Goal: Entertainment & Leisure: Browse casually

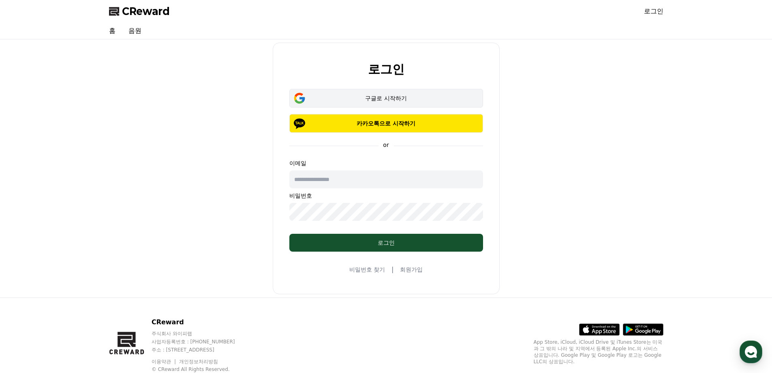
click at [387, 93] on button "구글로 시작하기" at bounding box center [386, 98] width 194 height 19
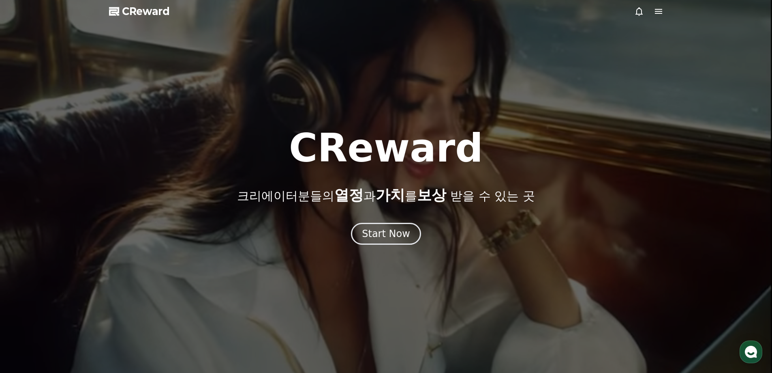
click at [657, 10] on icon at bounding box center [658, 11] width 7 height 5
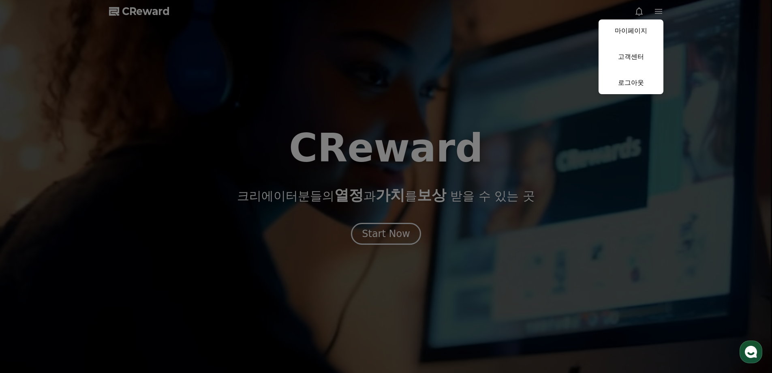
click at [528, 87] on button "close" at bounding box center [386, 186] width 772 height 373
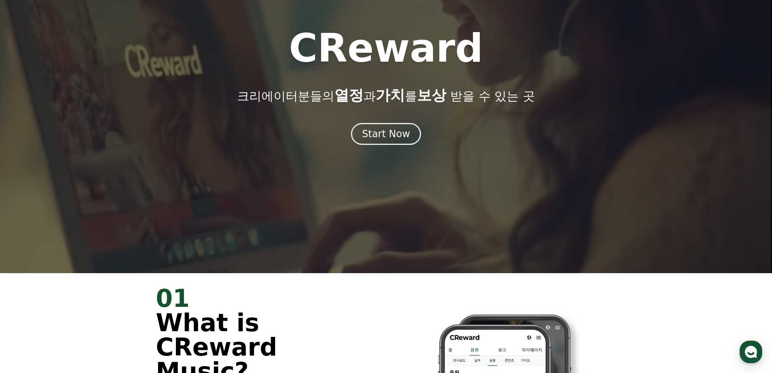
scroll to position [203, 0]
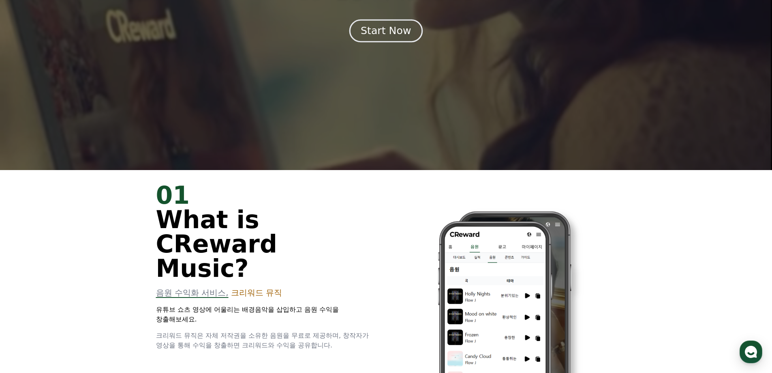
click at [372, 30] on div "Start Now" at bounding box center [386, 31] width 50 height 14
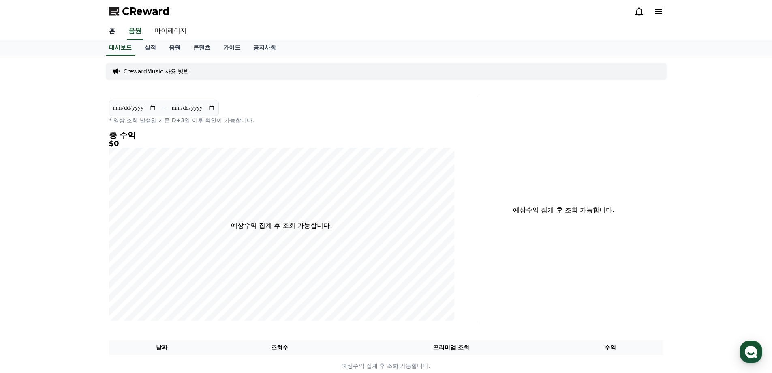
click at [114, 28] on link "홈" at bounding box center [112, 31] width 19 height 17
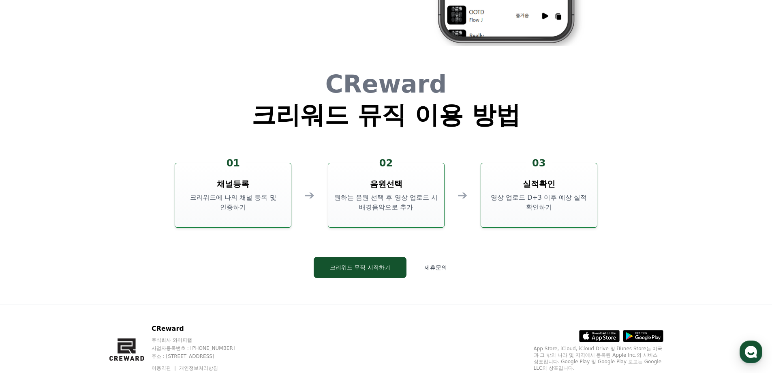
scroll to position [2182, 0]
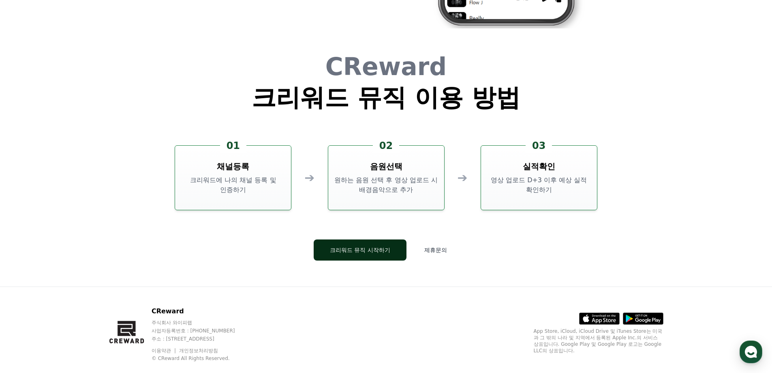
click at [348, 249] on button "크리워드 뮤직 시작하기" at bounding box center [360, 249] width 93 height 21
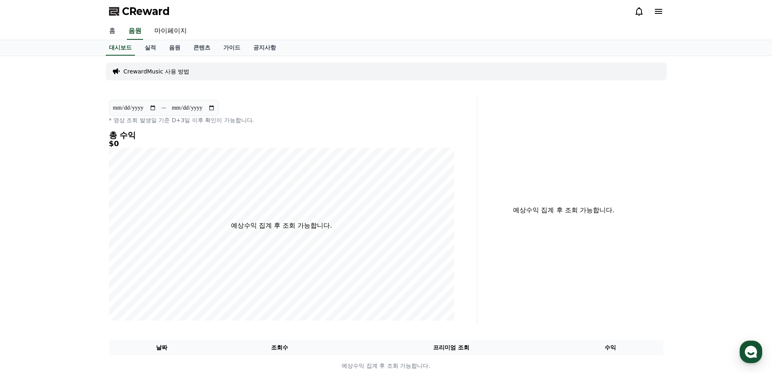
click at [118, 24] on link "홈" at bounding box center [112, 31] width 19 height 17
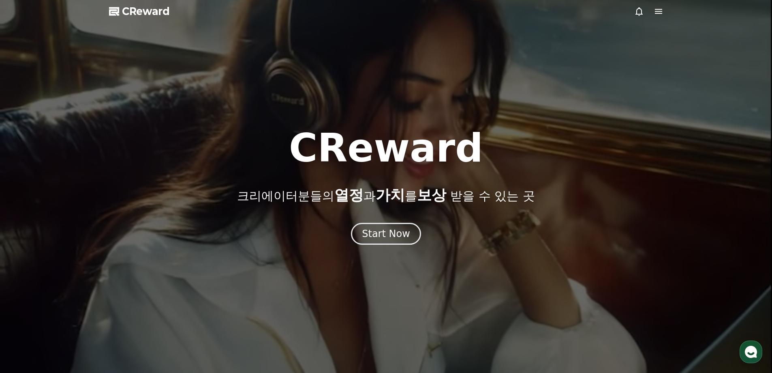
click at [656, 12] on icon at bounding box center [659, 11] width 10 height 10
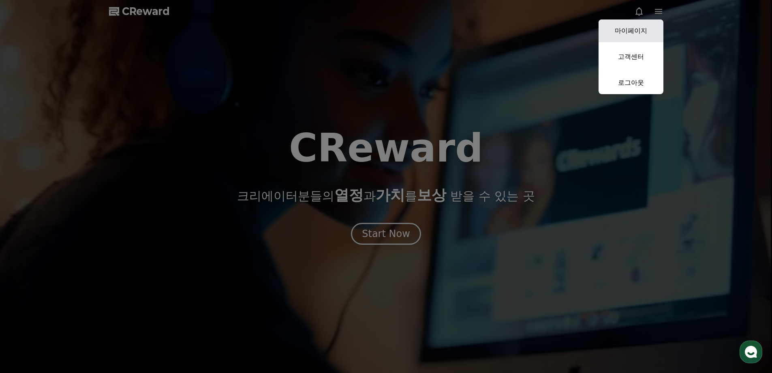
click at [646, 26] on link "마이페이지" at bounding box center [631, 30] width 65 height 23
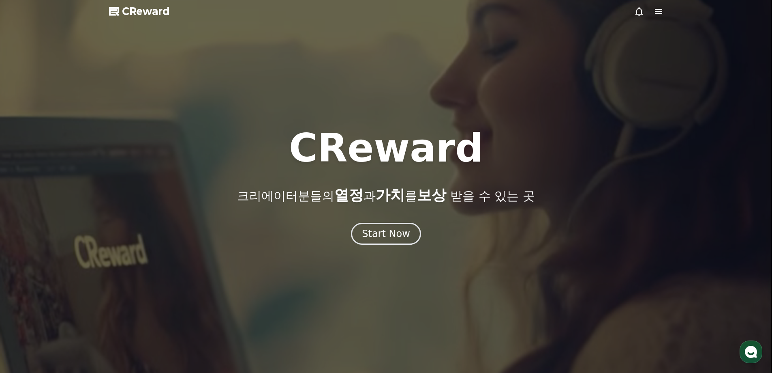
select select "**********"
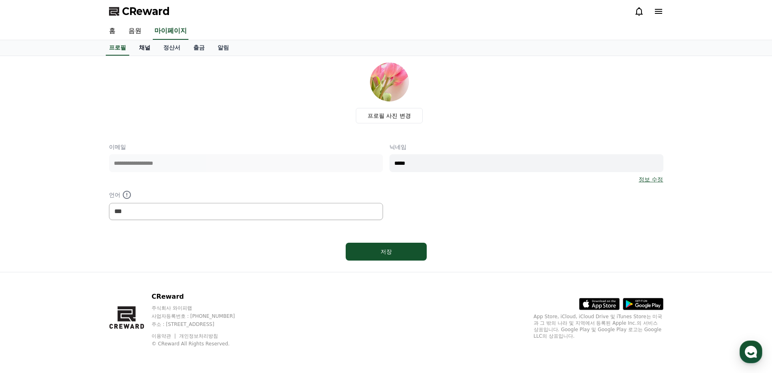
click at [144, 45] on link "채널" at bounding box center [145, 47] width 24 height 15
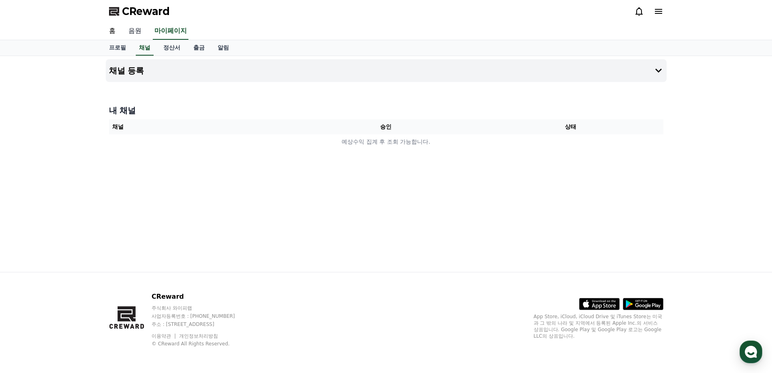
click at [132, 31] on link "음원" at bounding box center [135, 31] width 26 height 17
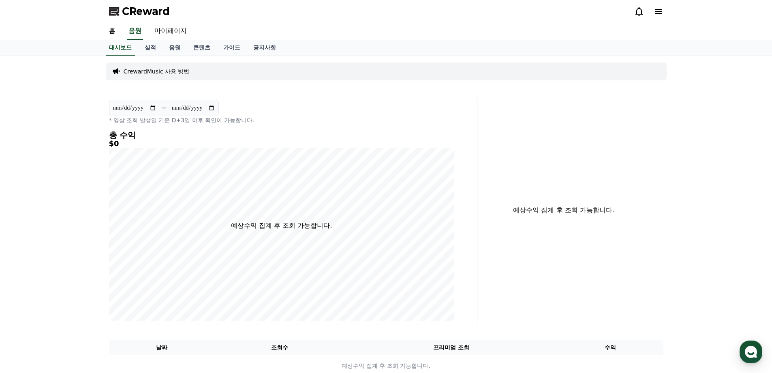
click at [173, 68] on p "CrewardMusic 사용 방법" at bounding box center [157, 71] width 66 height 8
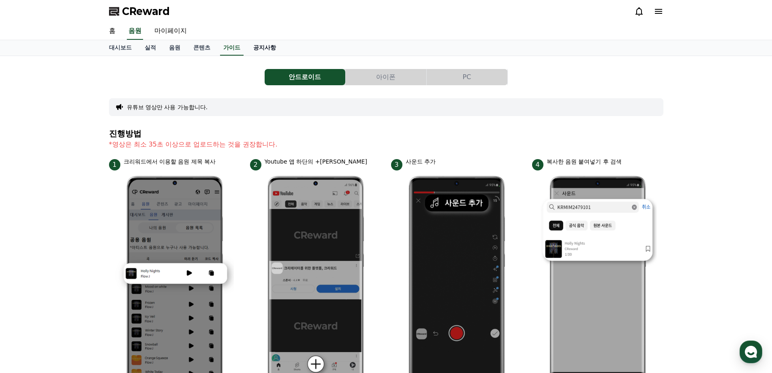
click at [262, 53] on link "공지사항" at bounding box center [265, 47] width 36 height 15
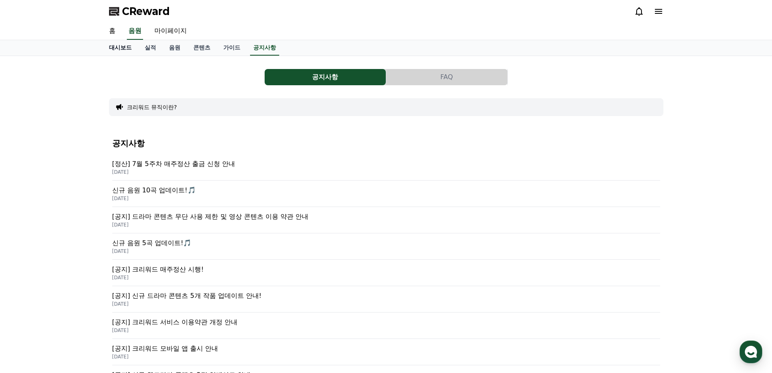
click at [118, 50] on link "대시보드" at bounding box center [121, 47] width 36 height 15
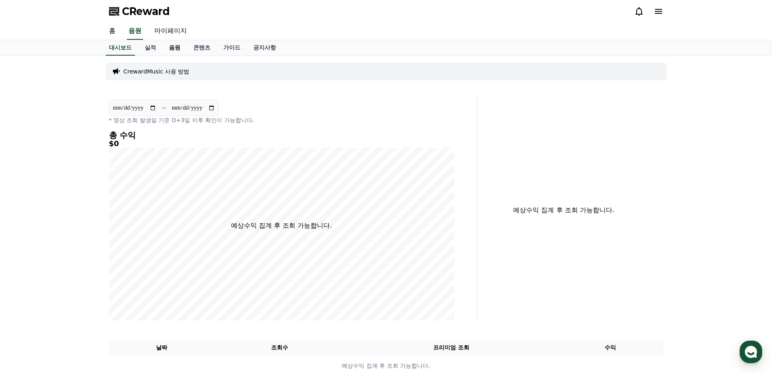
click at [180, 45] on link "음원" at bounding box center [175, 47] width 24 height 15
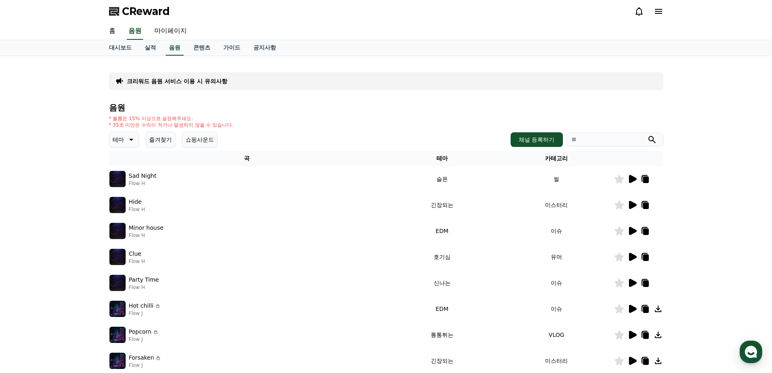
click at [630, 178] on icon at bounding box center [633, 179] width 8 height 8
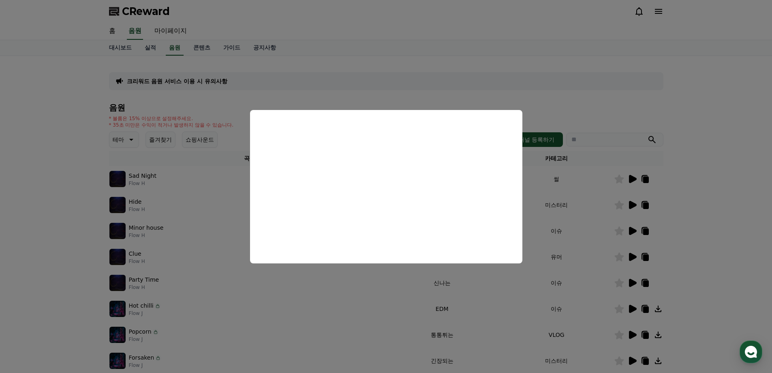
click at [721, 147] on button "close modal" at bounding box center [386, 186] width 772 height 373
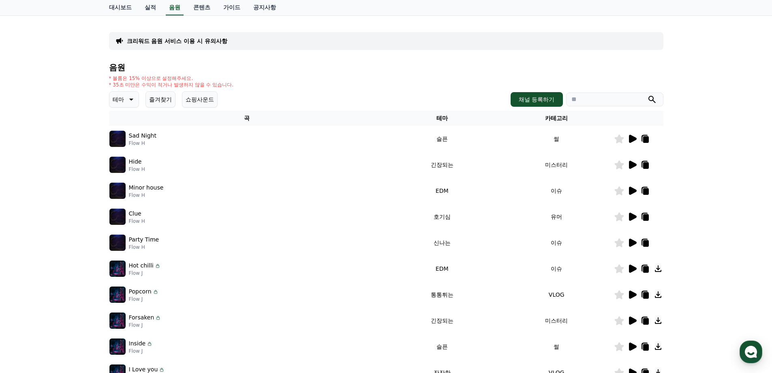
scroll to position [41, 0]
click at [122, 94] on p "테마" at bounding box center [118, 98] width 11 height 11
click at [118, 127] on button "밝은" at bounding box center [119, 124] width 18 height 18
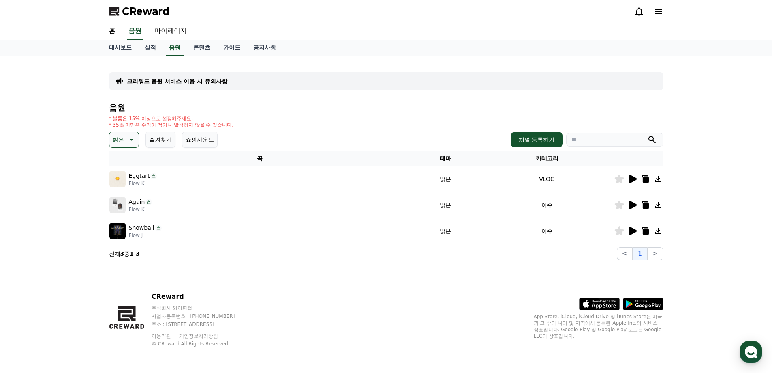
click at [632, 181] on icon at bounding box center [633, 179] width 8 height 8
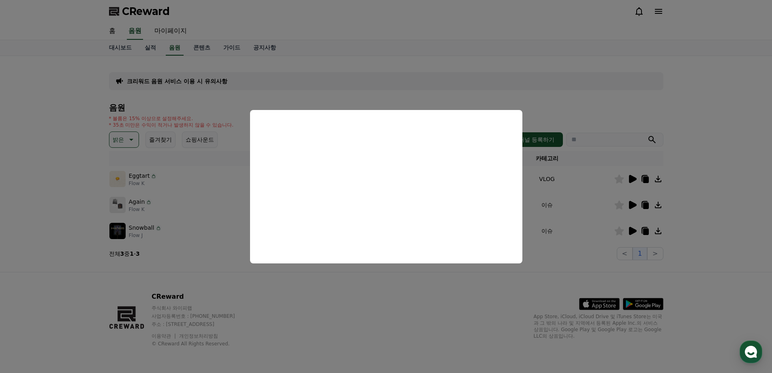
click at [722, 167] on button "close modal" at bounding box center [386, 186] width 772 height 373
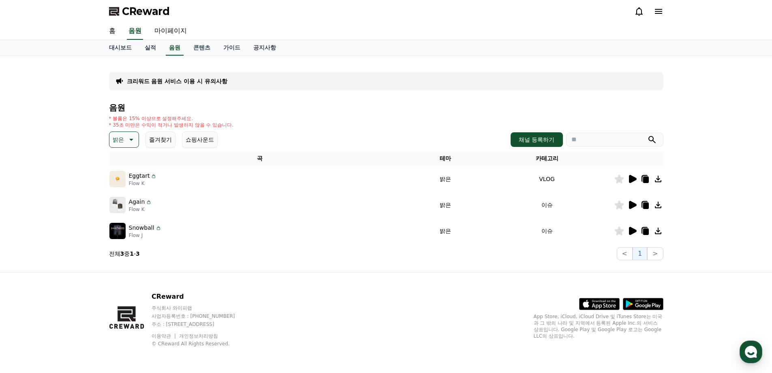
click at [632, 207] on icon at bounding box center [633, 205] width 8 height 8
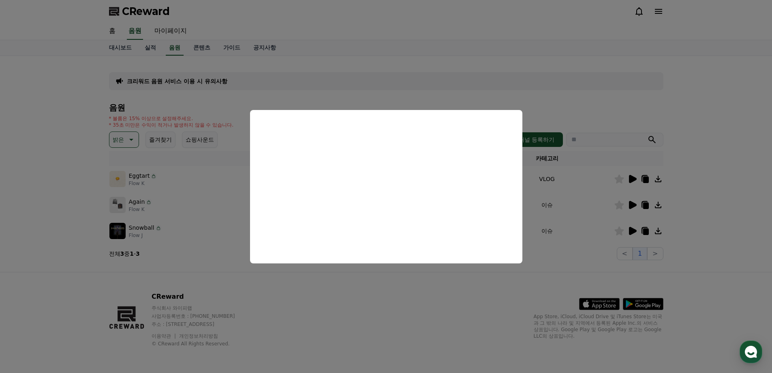
click at [736, 202] on button "close modal" at bounding box center [386, 186] width 772 height 373
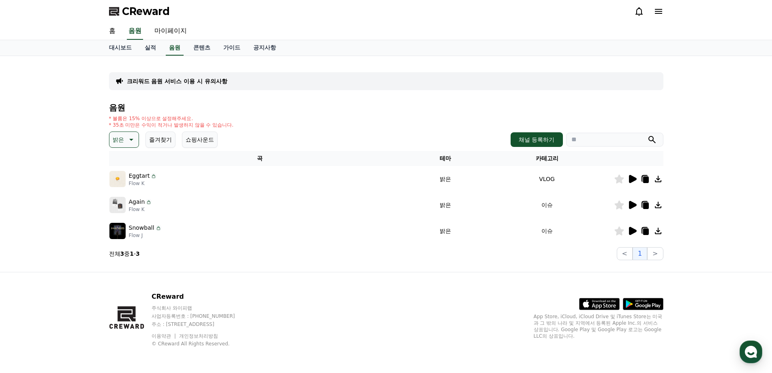
click at [630, 227] on icon at bounding box center [633, 231] width 10 height 10
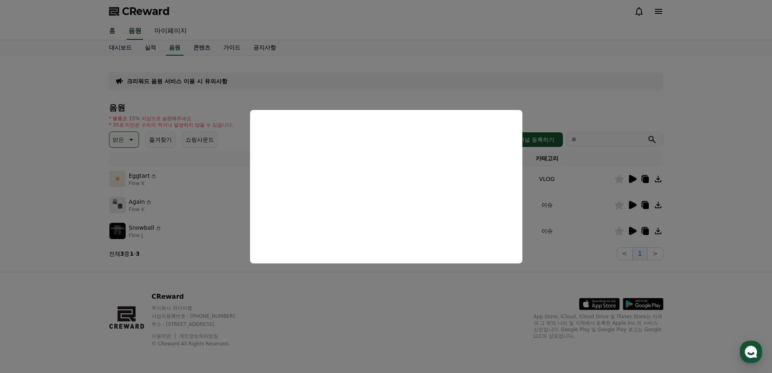
click at [130, 140] on button "close modal" at bounding box center [386, 186] width 772 height 373
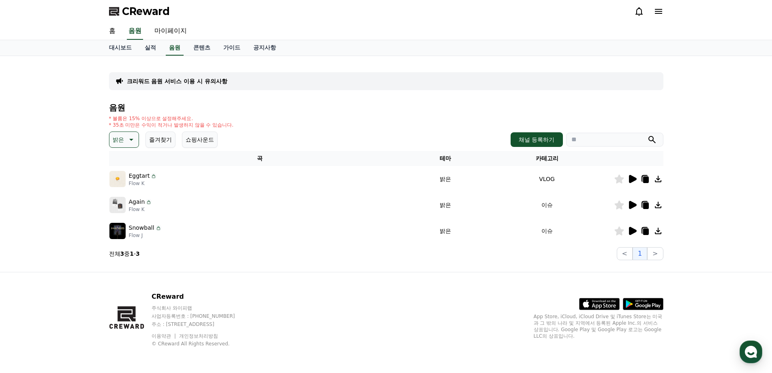
click at [129, 131] on button "밝은" at bounding box center [124, 139] width 30 height 16
click at [131, 186] on button "통통튀는" at bounding box center [124, 185] width 29 height 18
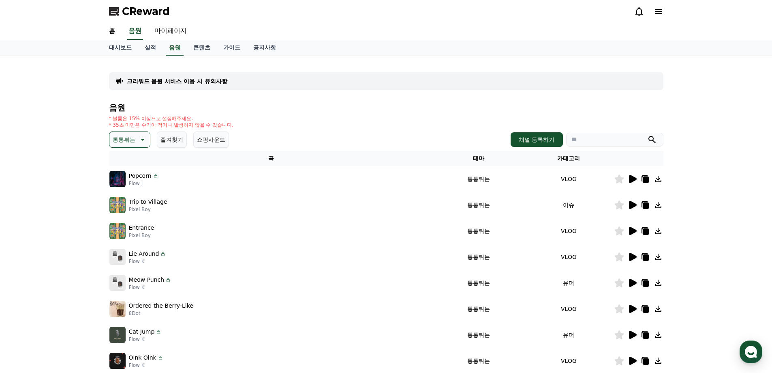
click at [632, 204] on icon at bounding box center [633, 205] width 8 height 8
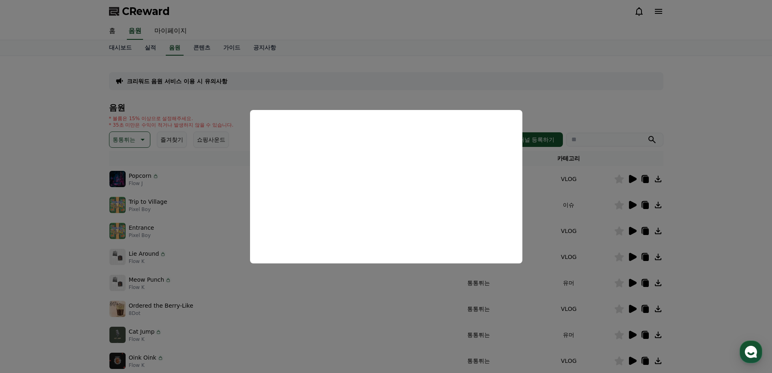
click at [30, 214] on button "close modal" at bounding box center [386, 186] width 772 height 373
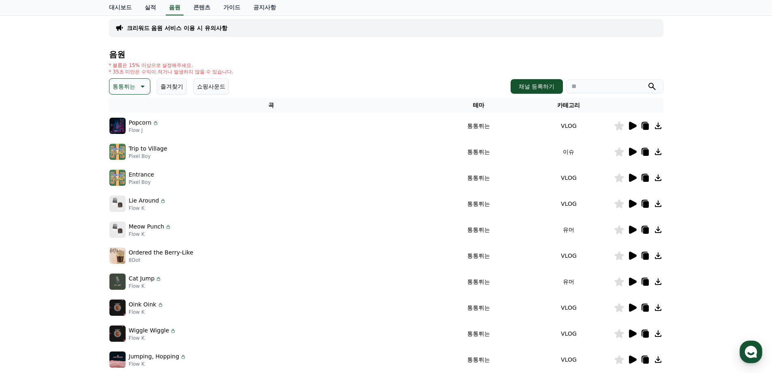
scroll to position [122, 0]
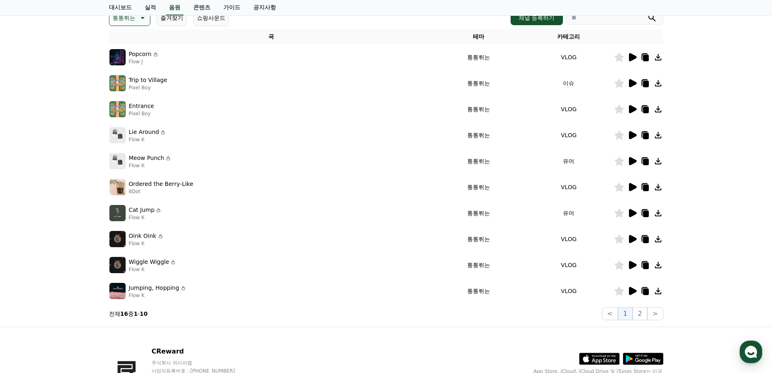
click at [628, 263] on icon at bounding box center [633, 265] width 10 height 10
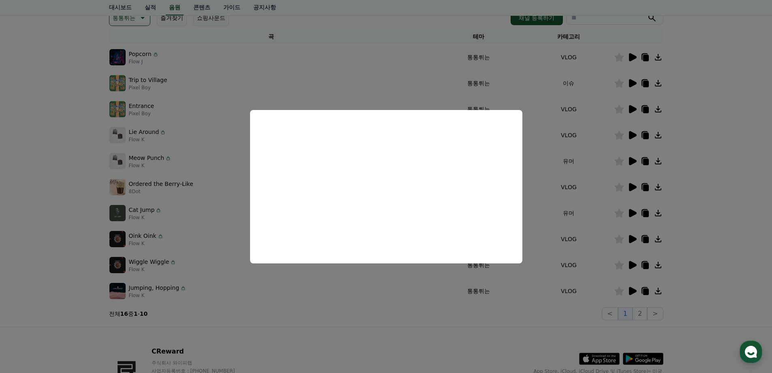
click at [694, 194] on button "close modal" at bounding box center [386, 186] width 772 height 373
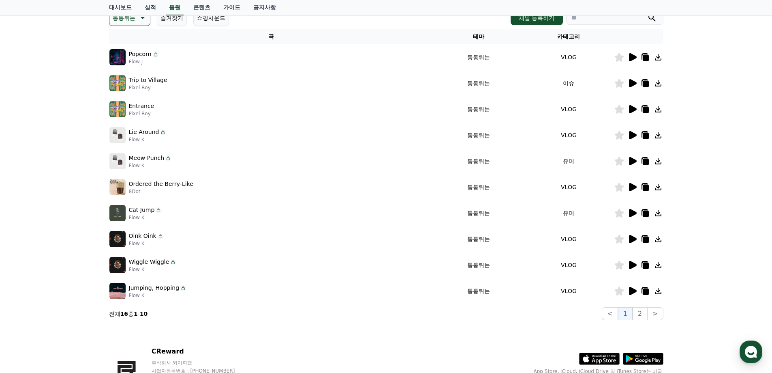
click at [659, 268] on icon at bounding box center [658, 264] width 6 height 6
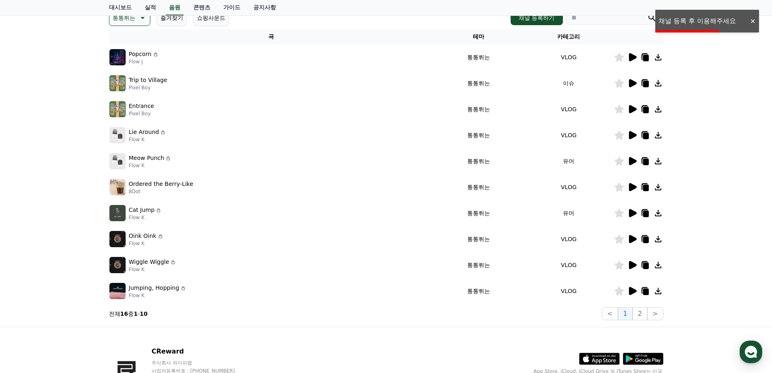
click at [752, 19] on div at bounding box center [752, 21] width 13 height 8
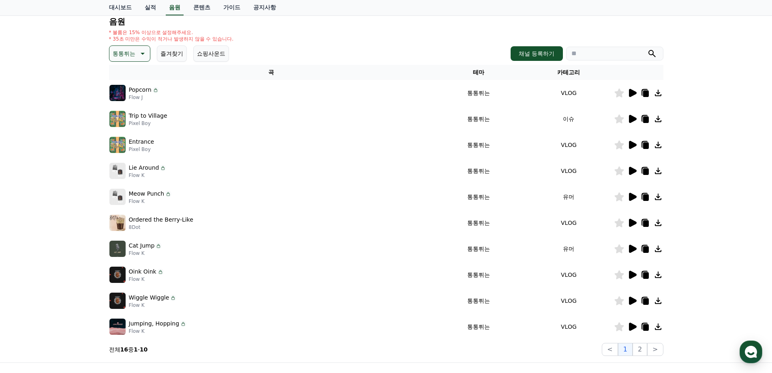
scroll to position [0, 0]
